Goal: Information Seeking & Learning: Check status

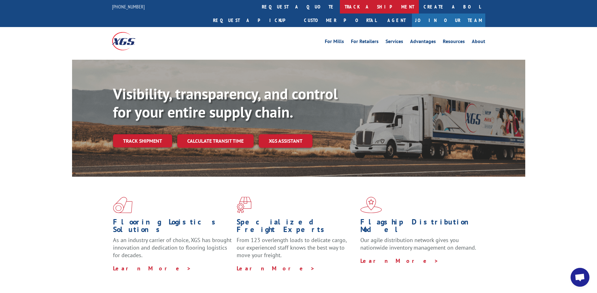
click at [340, 5] on link "track a shipment" at bounding box center [379, 7] width 79 height 14
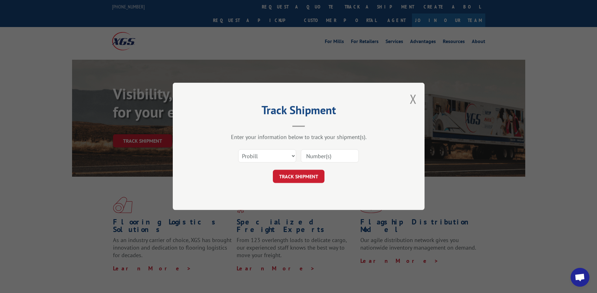
click at [331, 158] on input at bounding box center [330, 156] width 58 height 13
type input "17595638"
click at [305, 175] on button "TRACK SHIPMENT" at bounding box center [299, 176] width 52 height 13
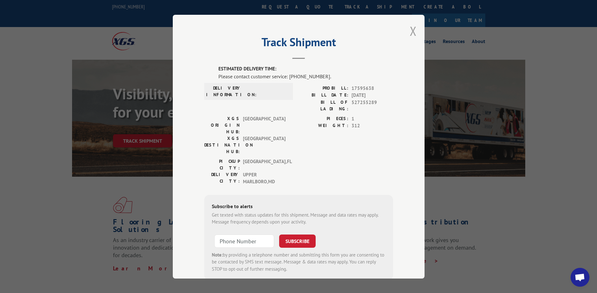
click at [410, 32] on button "Close modal" at bounding box center [413, 31] width 7 height 17
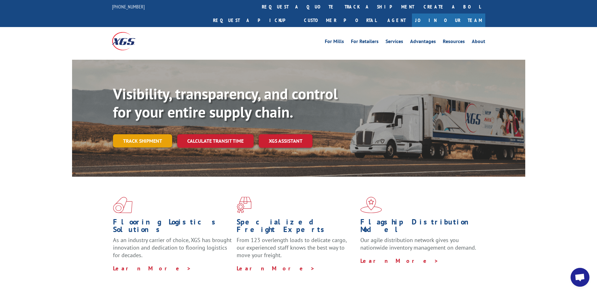
click at [151, 134] on link "Track shipment" at bounding box center [142, 140] width 59 height 13
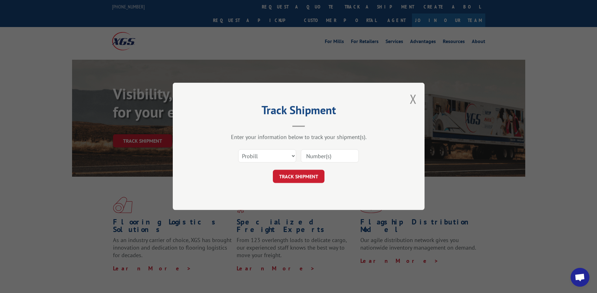
click at [317, 156] on input at bounding box center [330, 156] width 58 height 13
type input "17603630"
click at [300, 178] on button "TRACK SHIPMENT" at bounding box center [299, 176] width 52 height 13
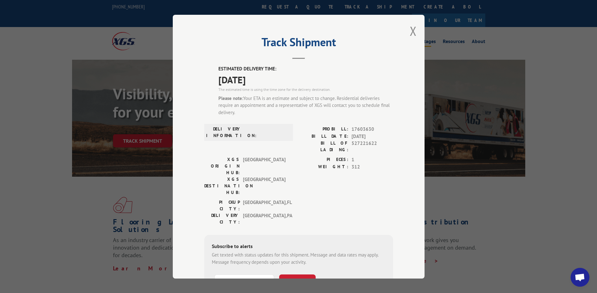
click at [412, 27] on button "Close modal" at bounding box center [413, 31] width 7 height 17
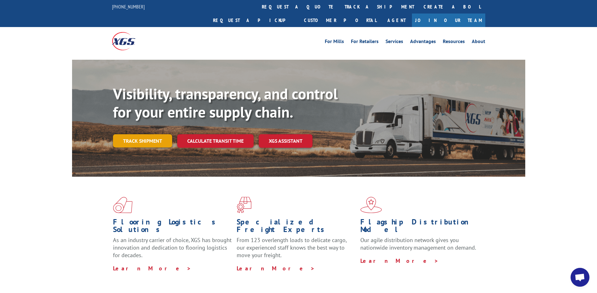
click at [148, 134] on link "Track shipment" at bounding box center [142, 140] width 59 height 13
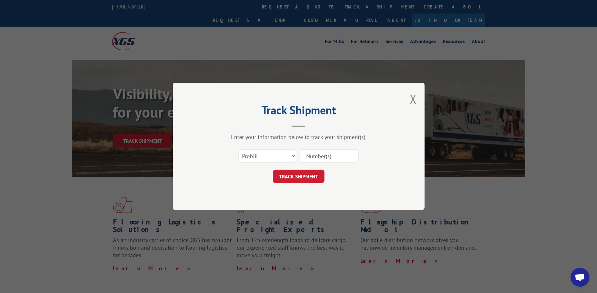
click at [316, 156] on input at bounding box center [330, 156] width 58 height 13
type input "17603631"
click at [300, 180] on button "TRACK SHIPMENT" at bounding box center [299, 176] width 52 height 13
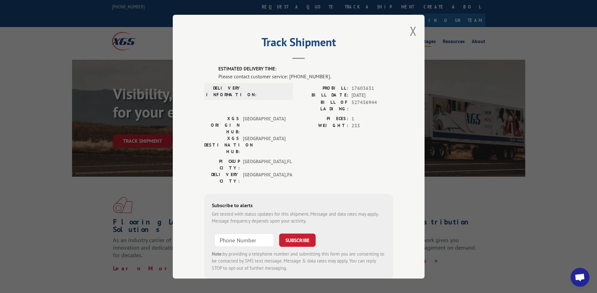
drag, startPoint x: 413, startPoint y: 32, endPoint x: 421, endPoint y: 31, distance: 8.3
click at [413, 32] on button "Close modal" at bounding box center [413, 31] width 7 height 17
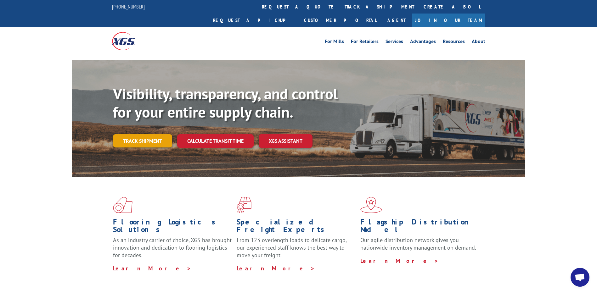
click at [143, 134] on link "Track shipment" at bounding box center [142, 140] width 59 height 13
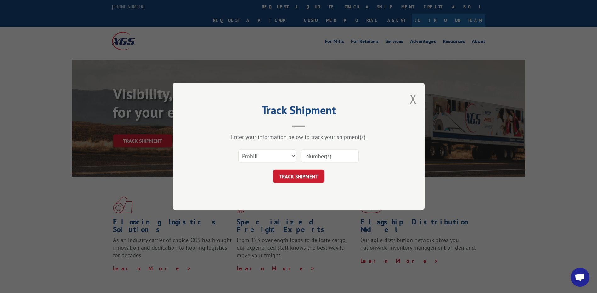
click at [343, 158] on input at bounding box center [330, 156] width 58 height 13
type input "17603629"
click at [300, 174] on button "TRACK SHIPMENT" at bounding box center [299, 176] width 52 height 13
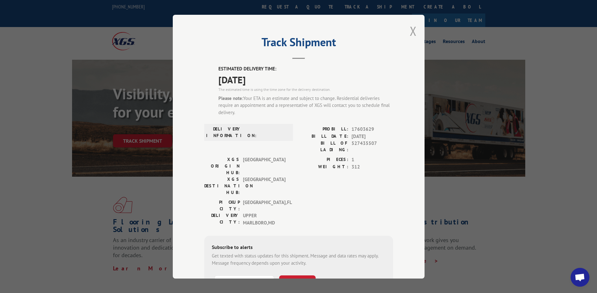
click at [410, 31] on button "Close modal" at bounding box center [413, 31] width 7 height 17
